Goal: Information Seeking & Learning: Learn about a topic

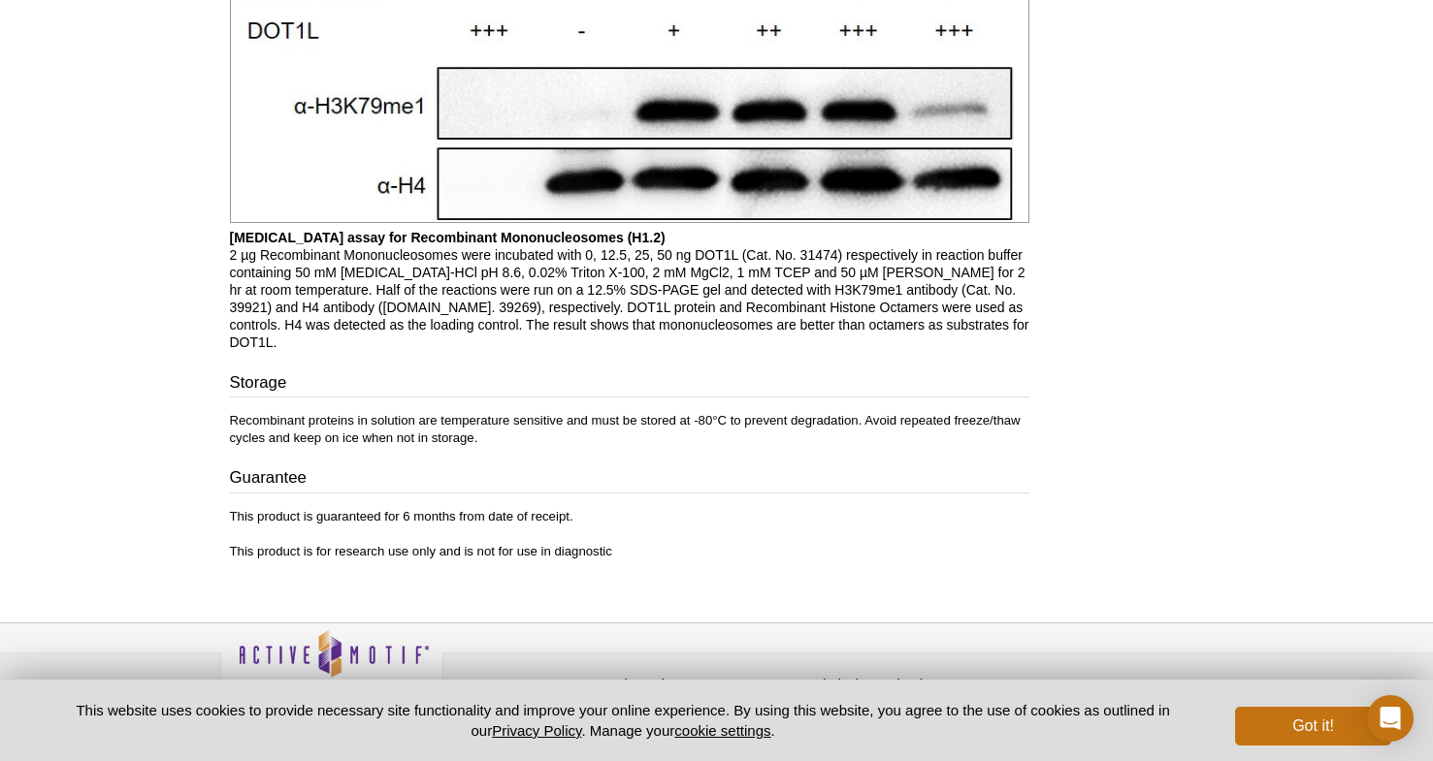
scroll to position [2344, 0]
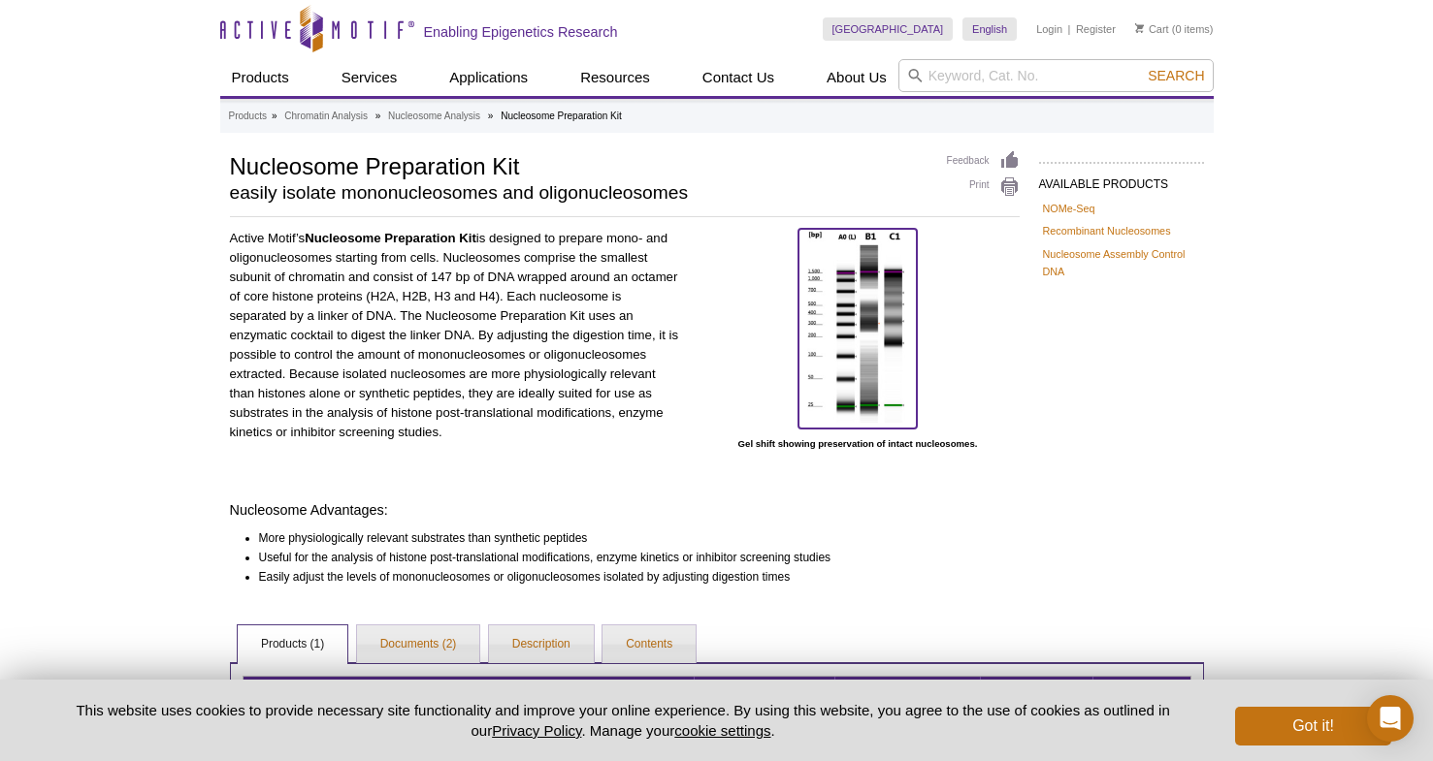
click at [890, 356] on img at bounding box center [857, 326] width 118 height 194
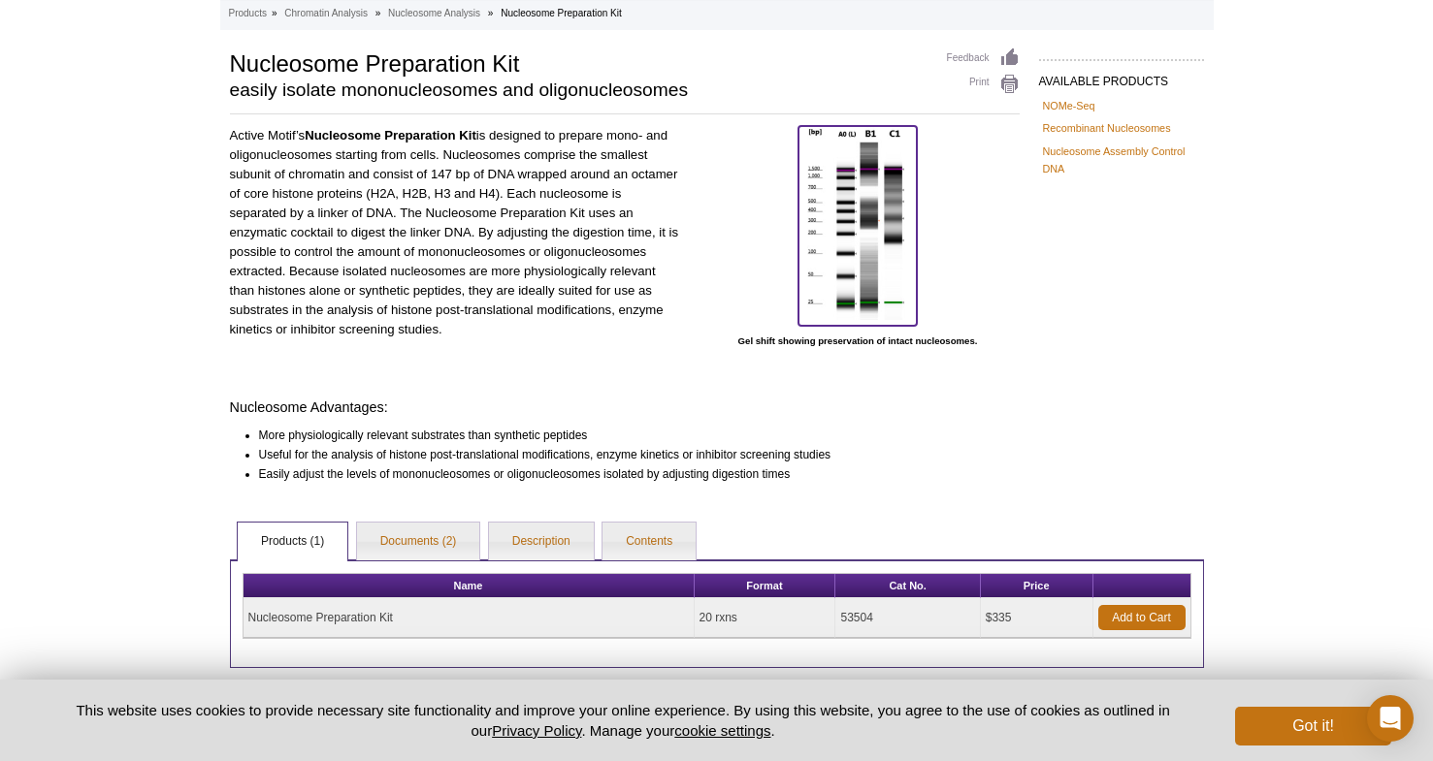
scroll to position [95, 0]
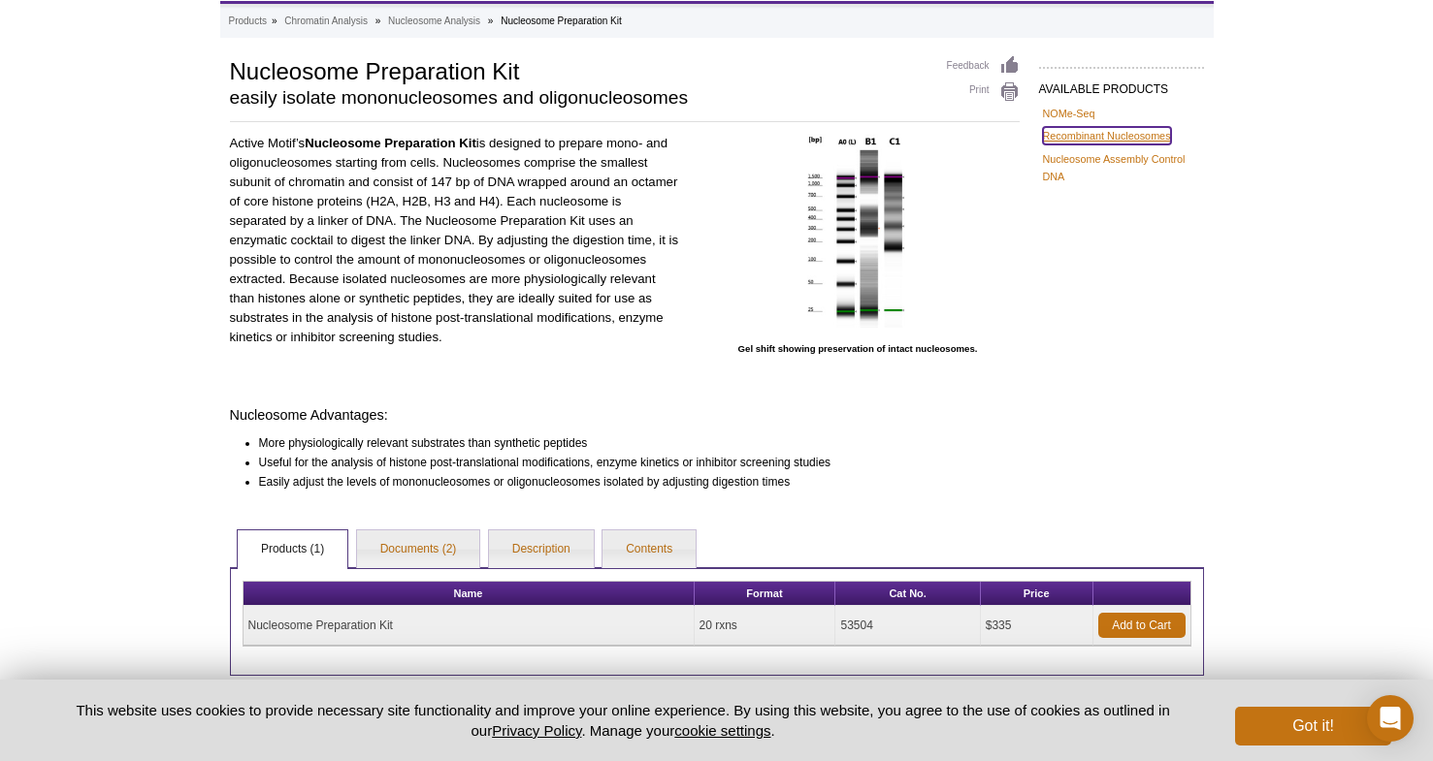
click at [1101, 133] on link "Recombinant Nucleosomes" at bounding box center [1107, 135] width 128 height 17
